Goal: Task Accomplishment & Management: Use online tool/utility

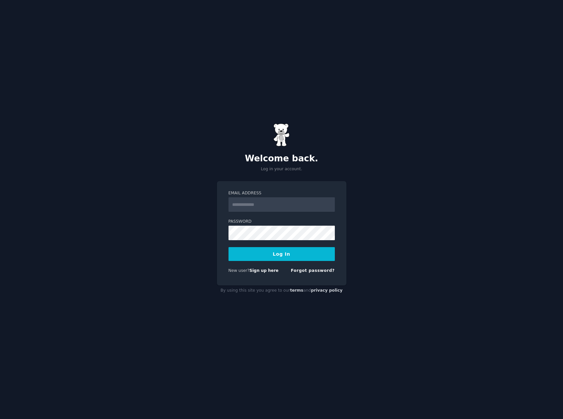
click at [284, 206] on input "Email Address" at bounding box center [282, 205] width 106 height 15
type input "**********"
click at [279, 255] on button "Log In" at bounding box center [282, 254] width 106 height 14
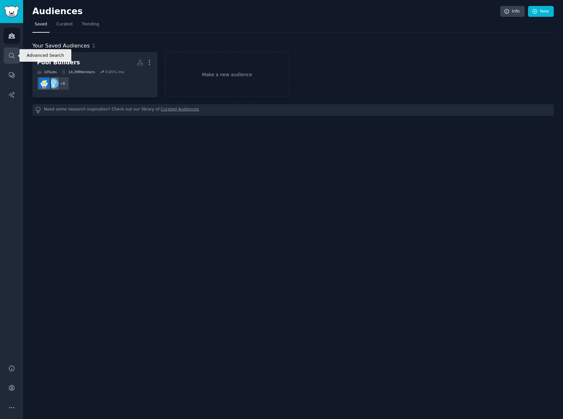
click at [14, 57] on icon "Sidebar" at bounding box center [11, 55] width 7 height 7
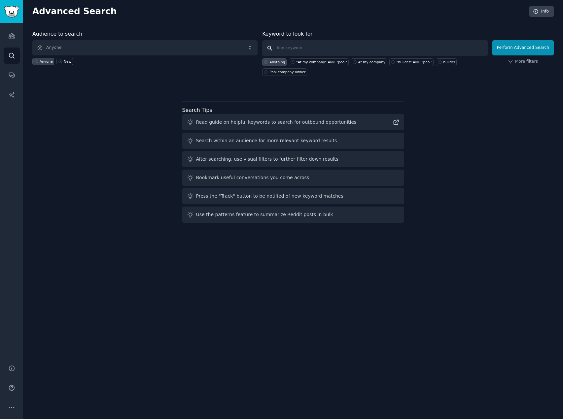
click at [312, 46] on input "text" at bounding box center [374, 48] width 225 height 16
click at [327, 51] on input "text" at bounding box center [374, 48] width 225 height 16
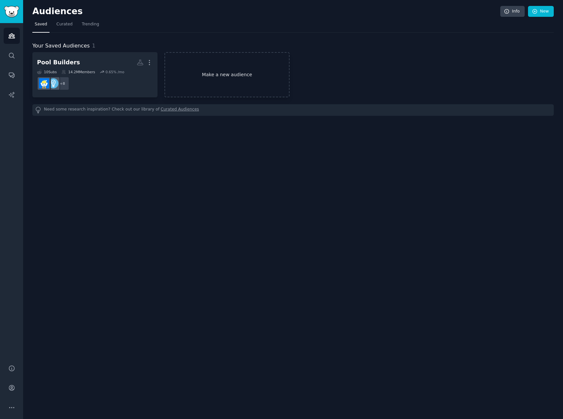
click at [246, 70] on link "Make a new audience" at bounding box center [226, 74] width 125 height 45
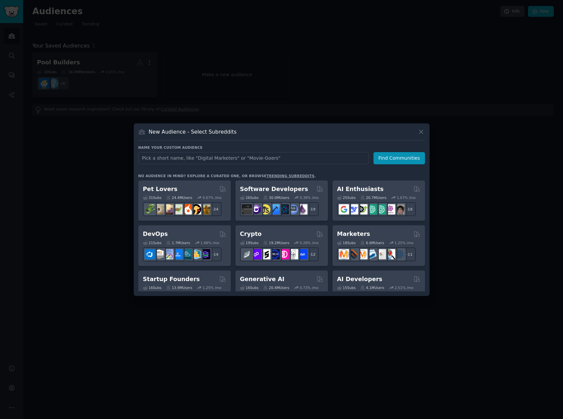
click at [228, 158] on input "text" at bounding box center [253, 158] width 231 height 12
type input "Water and fire restoration serice companies"
click at [401, 155] on button "Find Communities" at bounding box center [400, 158] width 52 height 12
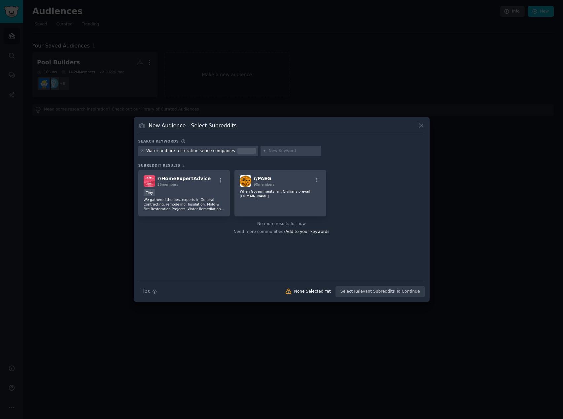
click at [212, 151] on div "Water and fire restoration serice companies" at bounding box center [190, 151] width 89 height 6
click at [190, 150] on div "Water and fire restoration serice companies" at bounding box center [190, 151] width 89 height 6
click at [197, 151] on div "Water and fire restoration serice companies" at bounding box center [190, 151] width 89 height 6
click at [212, 156] on div "Water and fire restoration serice companies" at bounding box center [198, 151] width 120 height 11
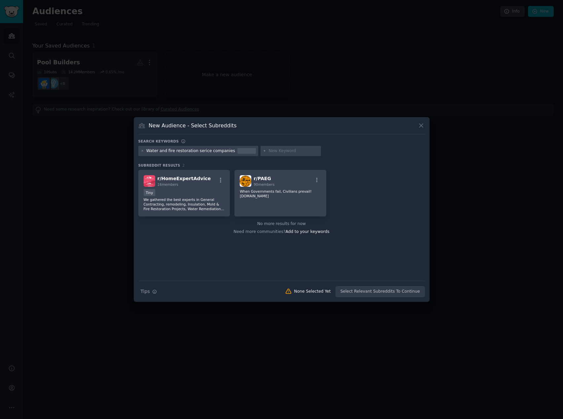
click at [213, 153] on div "Water and fire restoration serice companies" at bounding box center [190, 151] width 89 height 6
click at [142, 152] on icon at bounding box center [143, 151] width 4 height 4
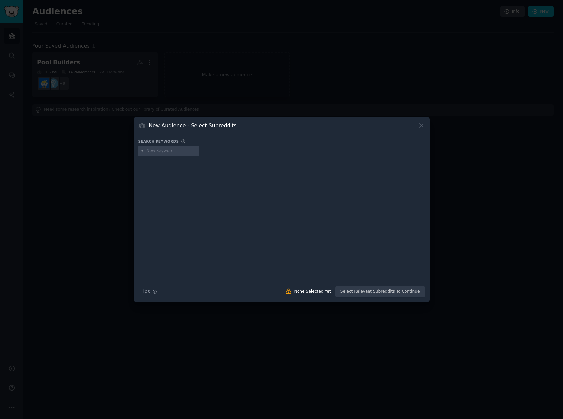
click at [162, 149] on input "text" at bounding box center [171, 151] width 50 height 6
type input "W"
type input "Water and fire restoration"
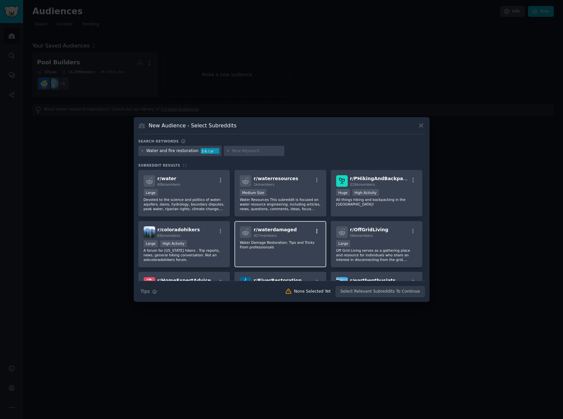
click at [315, 232] on icon "button" at bounding box center [317, 232] width 6 height 6
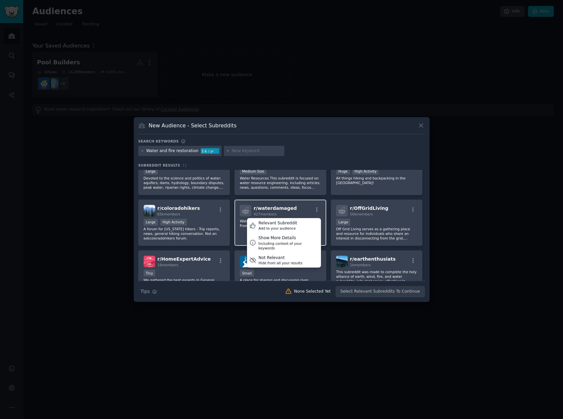
scroll to position [33, 0]
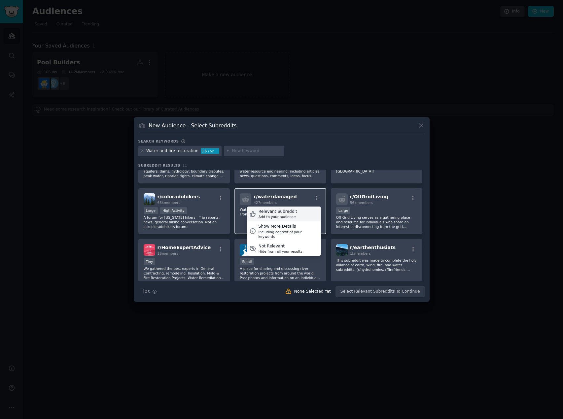
click at [303, 211] on div "Relevant Subreddit Add to your audience" at bounding box center [284, 214] width 74 height 15
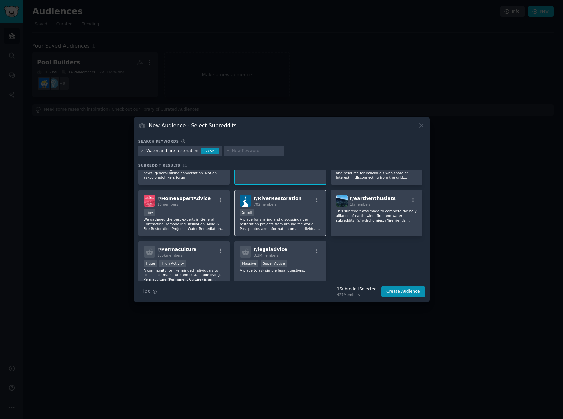
scroll to position [66, 0]
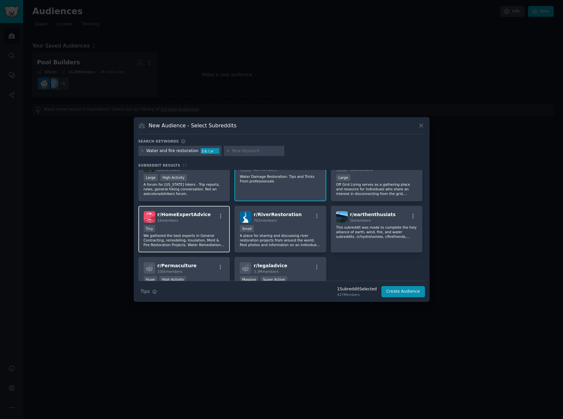
click at [227, 217] on div "r/ HomeExpertAdvice 16 members Tiny We gathered the best experts in General Con…" at bounding box center [184, 229] width 92 height 47
click at [222, 217] on icon "button" at bounding box center [221, 216] width 6 height 6
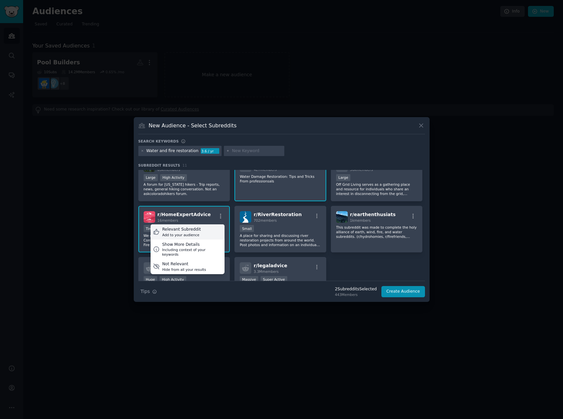
click at [215, 231] on div "Relevant Subreddit Add to your audience" at bounding box center [188, 232] width 74 height 15
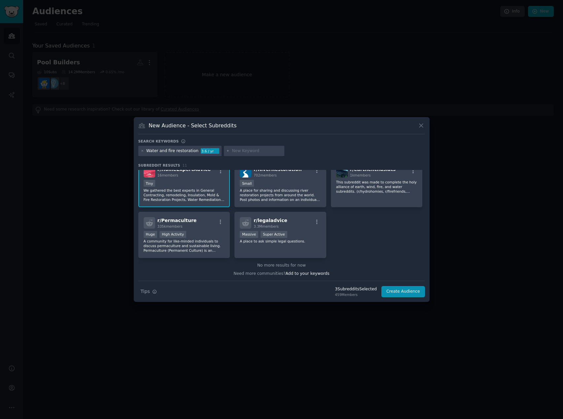
scroll to position [112, 0]
click at [256, 152] on input "text" at bounding box center [257, 151] width 50 height 6
type input "service"
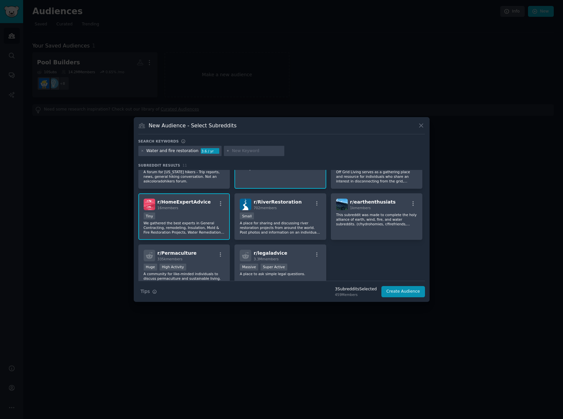
click at [263, 152] on input "text" at bounding box center [257, 151] width 50 height 6
type input "home"
type input "h"
type input "mold"
type input "home"
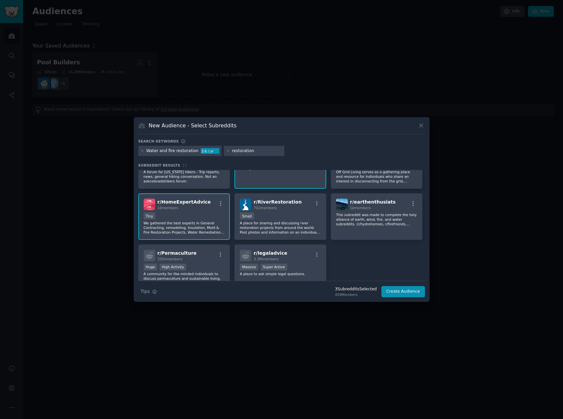
type input "restoration"
type input "buildin"
type input "bul"
type input "bulding damage restoration"
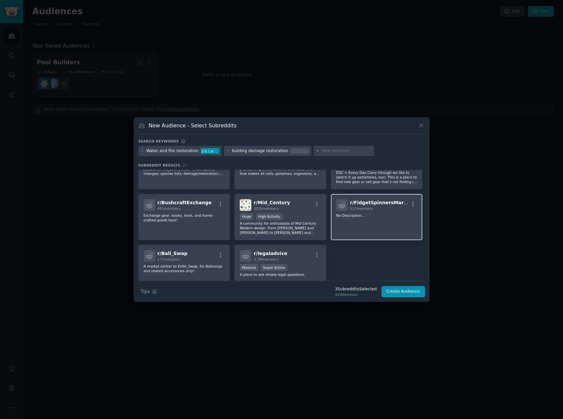
scroll to position [256, 0]
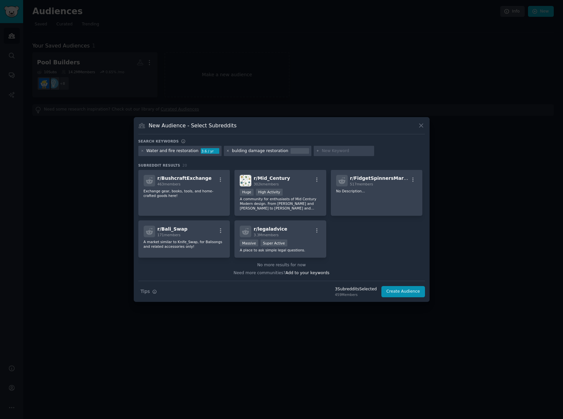
click at [227, 151] on icon at bounding box center [228, 151] width 2 height 2
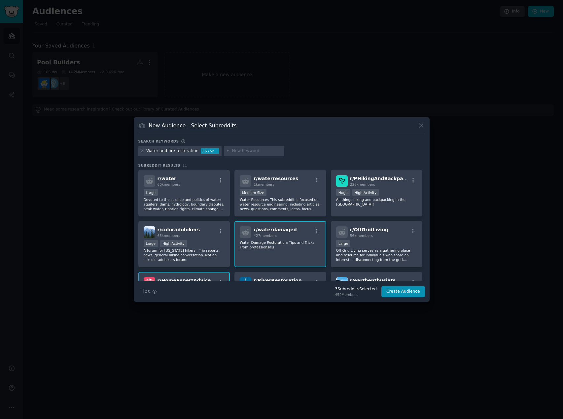
click at [262, 153] on input "text" at bounding box center [257, 151] width 50 height 6
type input "water restoration"
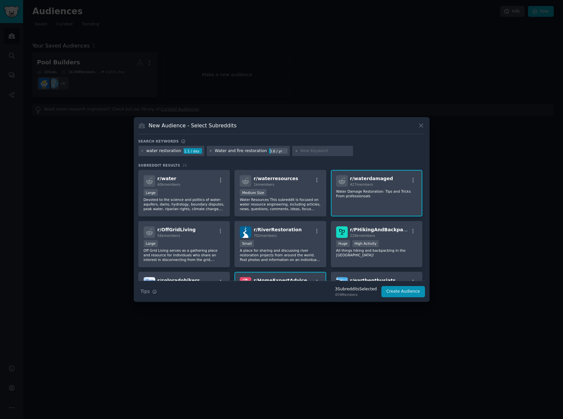
click at [209, 153] on icon at bounding box center [211, 151] width 4 height 4
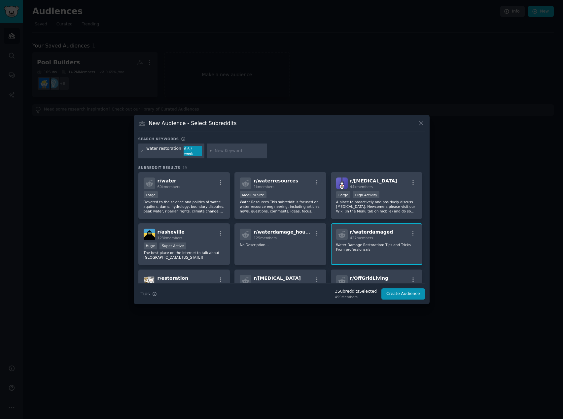
click at [219, 152] on input "text" at bounding box center [240, 151] width 50 height 6
click at [220, 151] on input "text" at bounding box center [240, 151] width 50 height 6
paste input "home improvement"
type input "home improvement"
click at [293, 154] on div "water restoration 6.6 / week home improvement" at bounding box center [281, 153] width 287 height 18
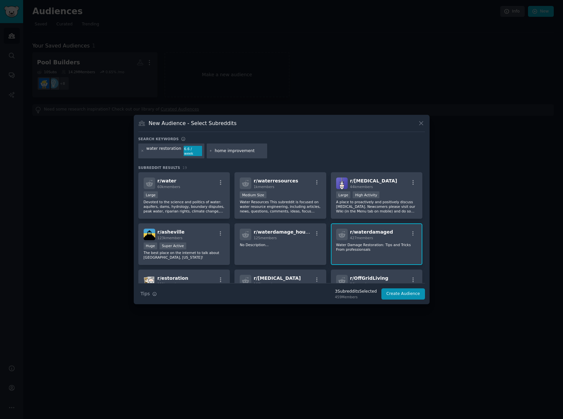
click at [251, 152] on input "home improvement" at bounding box center [240, 151] width 50 height 6
